Goal: Navigation & Orientation: Find specific page/section

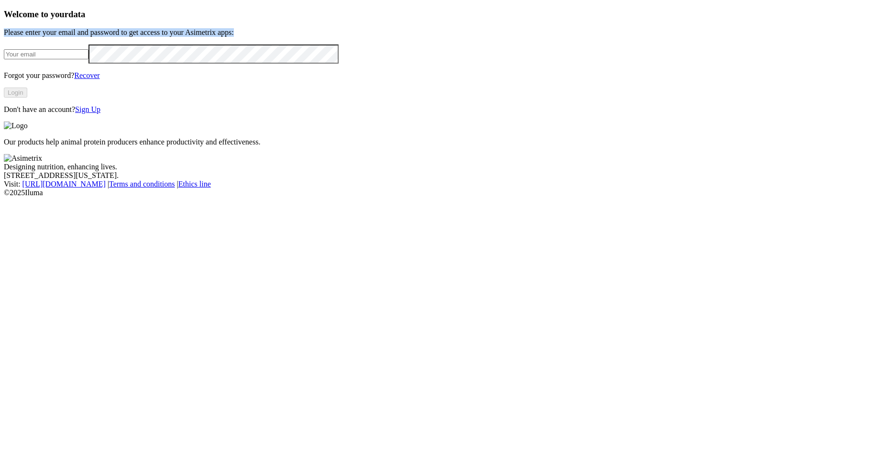
drag, startPoint x: 56, startPoint y: 94, endPoint x: 278, endPoint y: 112, distance: 222.8
click at [278, 37] on p "Please enter your email and password to get access to your Asimetrix apps:" at bounding box center [447, 32] width 887 height 9
copy p "Please enter your email and password to get access to your Asimetrix apps:"
click at [266, 81] on div "Welcome to your data Please enter your email and password to get access to your…" at bounding box center [447, 61] width 887 height 105
drag, startPoint x: 716, startPoint y: 386, endPoint x: 855, endPoint y: 442, distance: 149.2
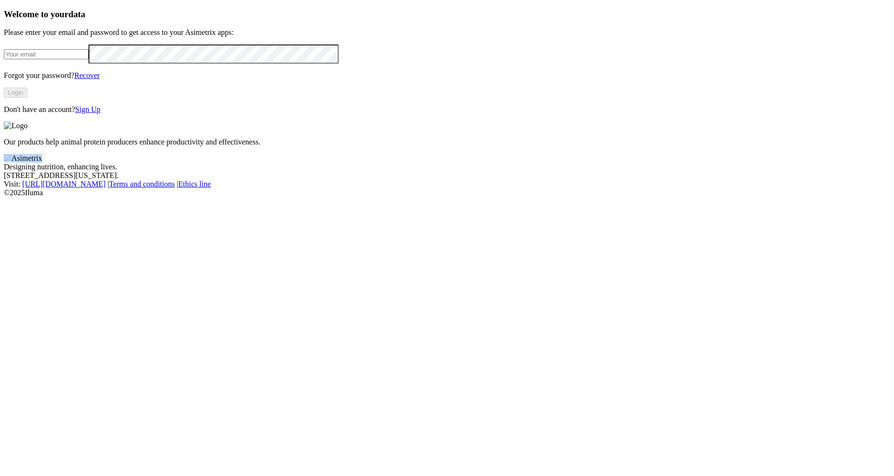
click at [855, 197] on footer "Designing nutrition, enhancing lives. [STREET_ADDRESS][US_STATE]. Visit : [URL]…" at bounding box center [447, 175] width 887 height 43
click at [800, 197] on div "© 2025 Iluma" at bounding box center [447, 193] width 887 height 9
drag, startPoint x: 800, startPoint y: 435, endPoint x: 807, endPoint y: 437, distance: 7.1
click at [805, 197] on div "© 2025 Iluma" at bounding box center [447, 193] width 887 height 9
click at [840, 197] on div "© 2025 Iluma" at bounding box center [447, 193] width 887 height 9
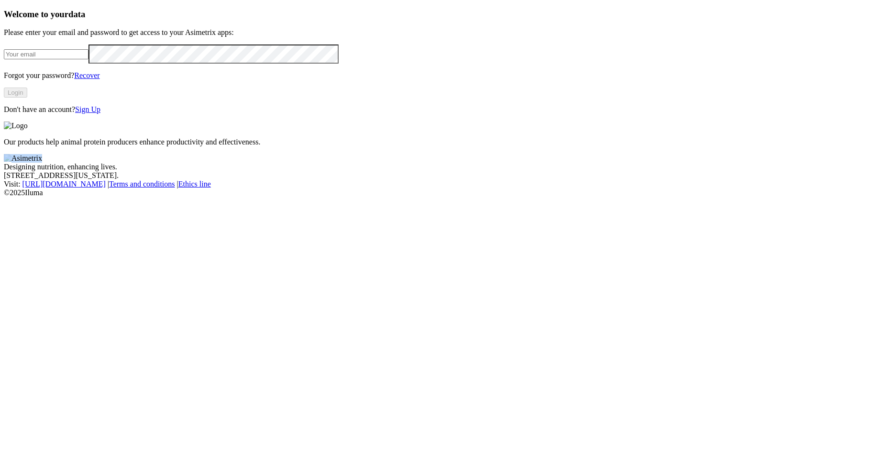
drag, startPoint x: 720, startPoint y: 389, endPoint x: 850, endPoint y: 441, distance: 139.6
click at [850, 197] on footer "Designing nutrition, enhancing lives. [STREET_ADDRESS][US_STATE]. Visit : [URL]…" at bounding box center [447, 175] width 887 height 43
click at [851, 197] on footer "Designing nutrition, enhancing lives. [STREET_ADDRESS][US_STATE]. Visit : [URL]…" at bounding box center [447, 175] width 887 height 43
